Goal: Find specific page/section: Find specific page/section

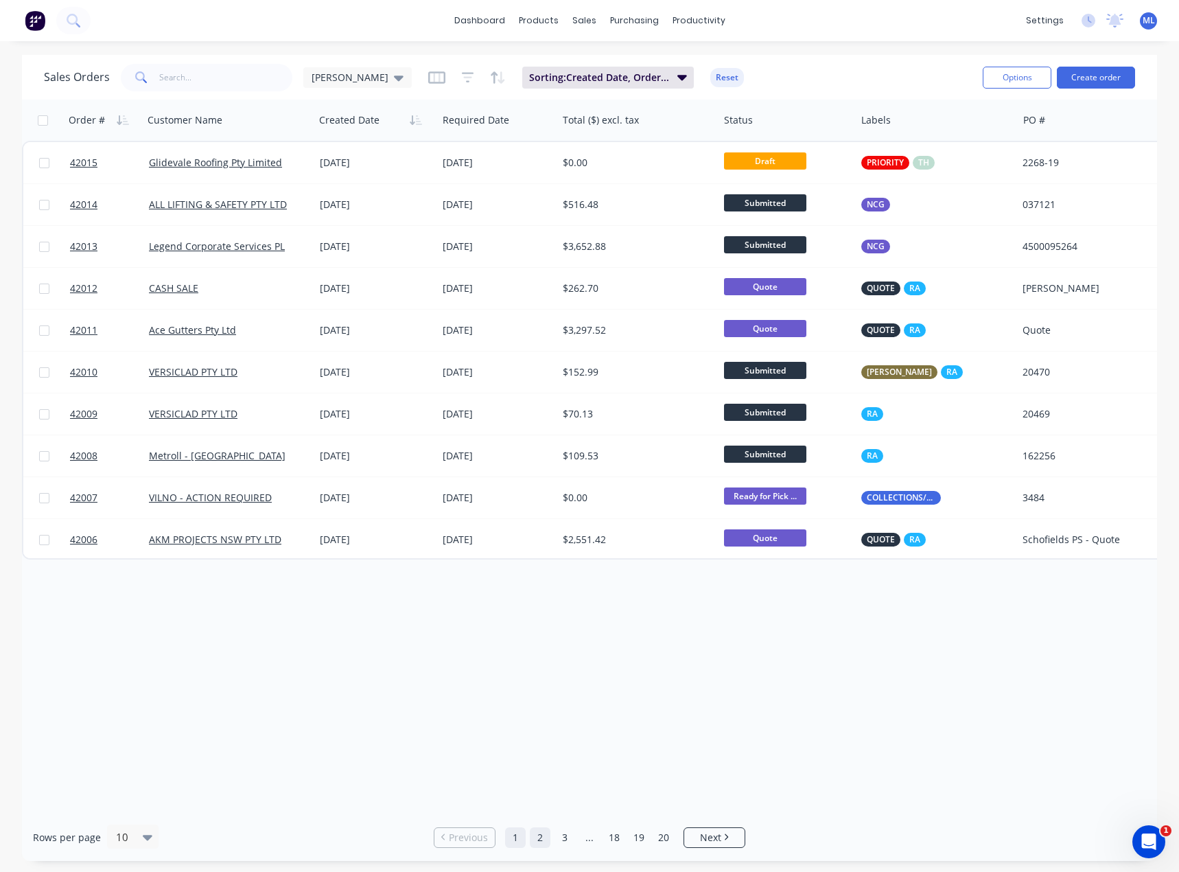
click at [539, 840] on link "2" at bounding box center [540, 837] width 21 height 21
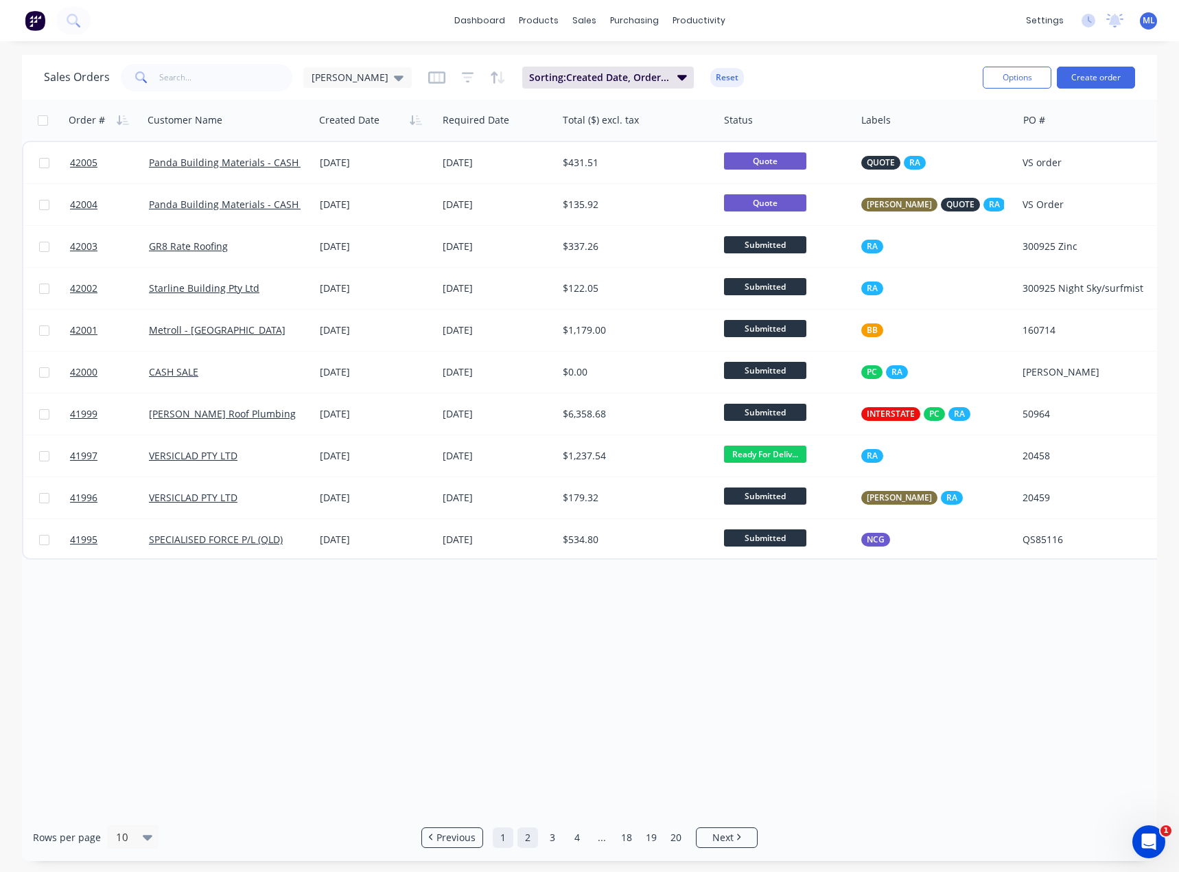
click at [500, 836] on link "1" at bounding box center [503, 837] width 21 height 21
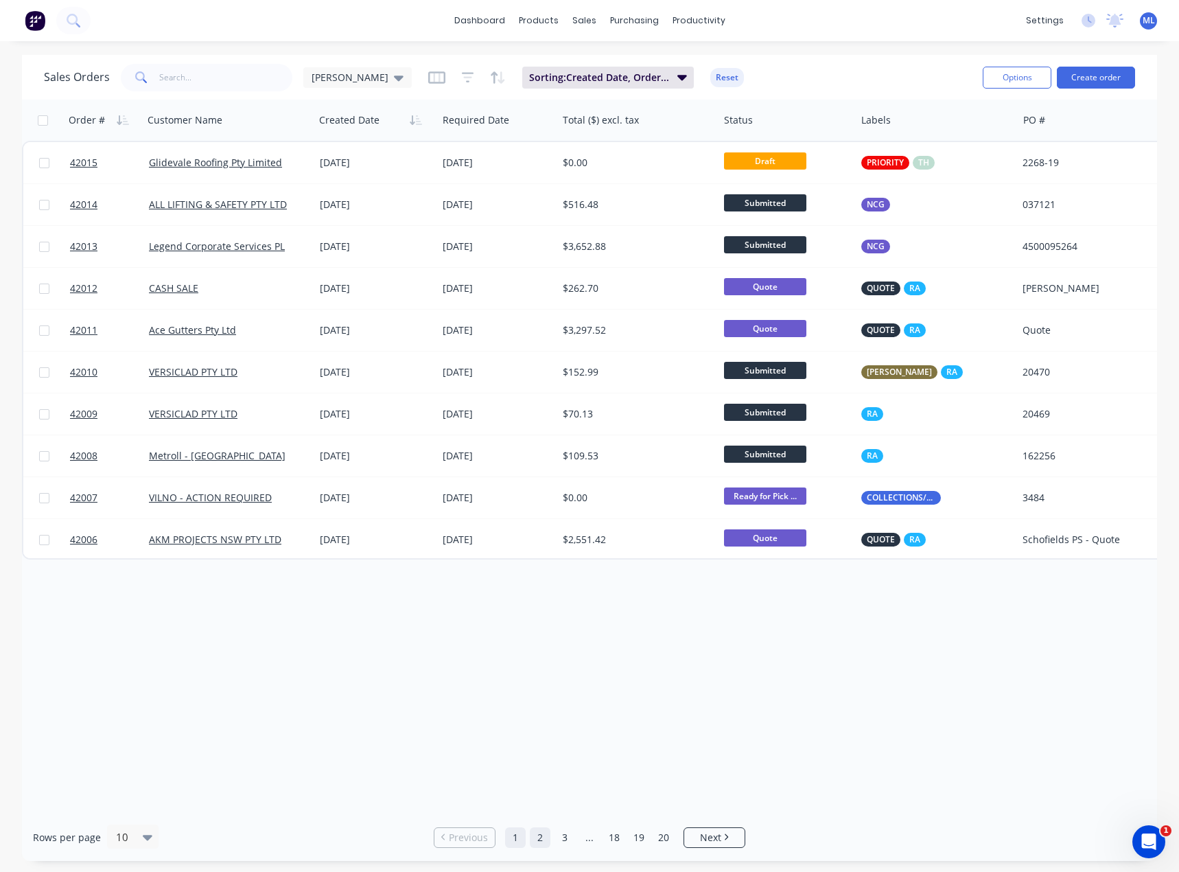
click at [538, 836] on link "2" at bounding box center [540, 837] width 21 height 21
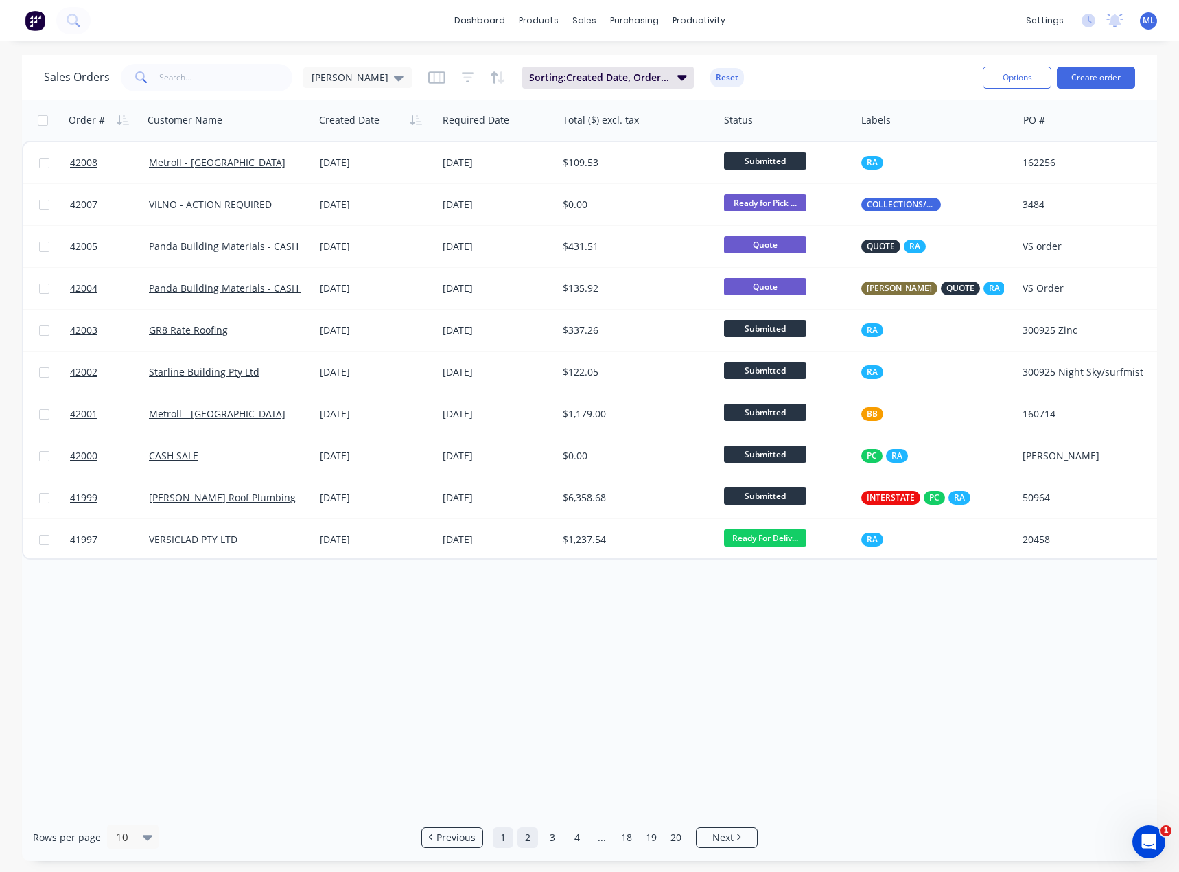
click at [503, 842] on link "1" at bounding box center [503, 837] width 21 height 21
